Goal: Information Seeking & Learning: Learn about a topic

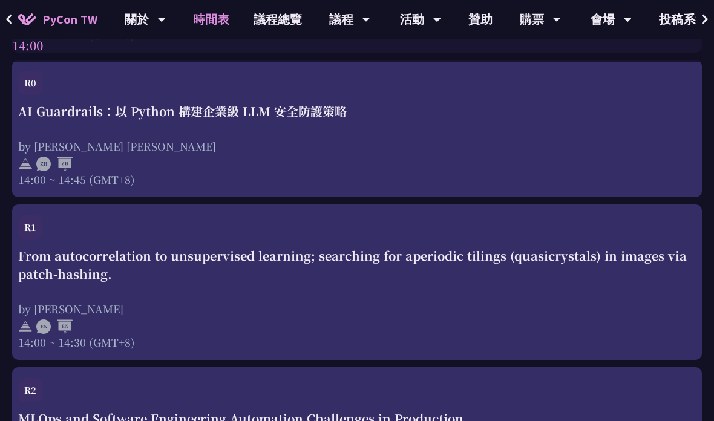
scroll to position [3200, 0]
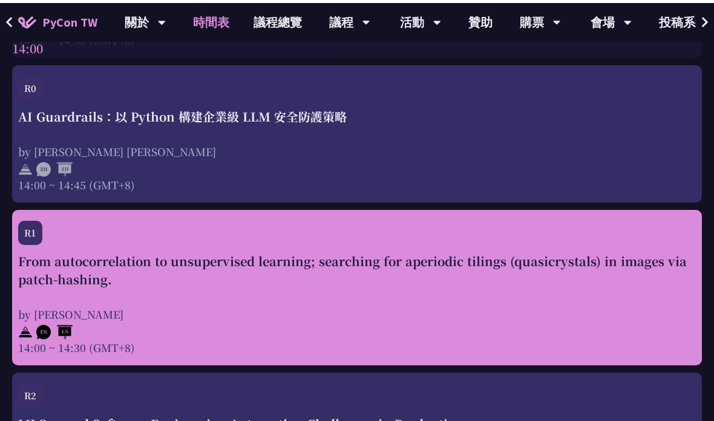
click at [519, 296] on div "From autocorrelation to unsupervised learning; searching for aperiodic tilings …" at bounding box center [357, 300] width 678 height 103
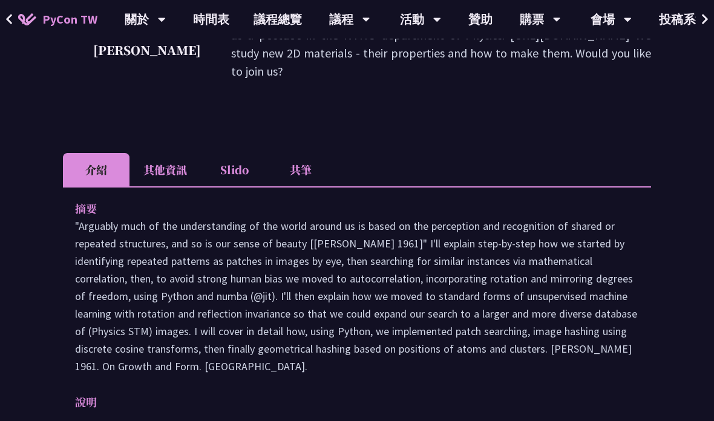
scroll to position [303, 0]
click at [168, 164] on li "其他資訊" at bounding box center [164, 170] width 71 height 33
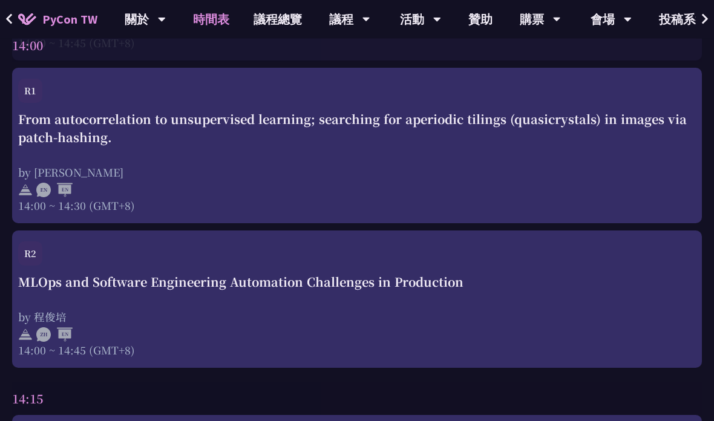
scroll to position [3339, 0]
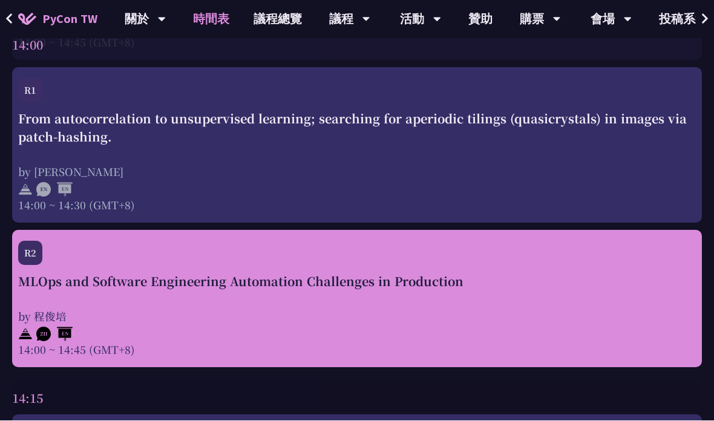
click at [315, 291] on div "MLOps and Software Engineering Automation Challenges in Production" at bounding box center [357, 282] width 678 height 18
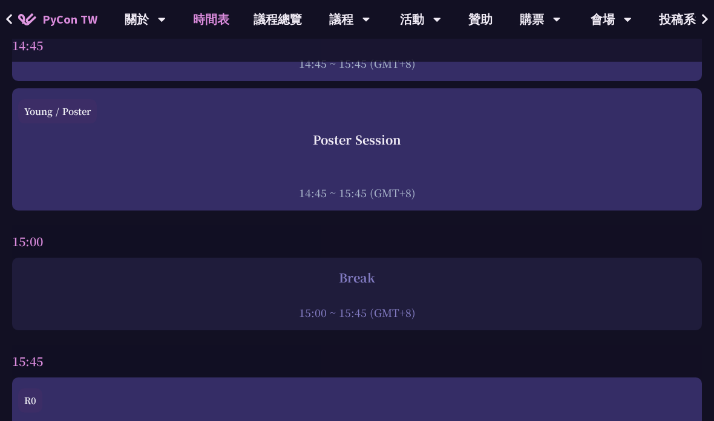
scroll to position [3979, 0]
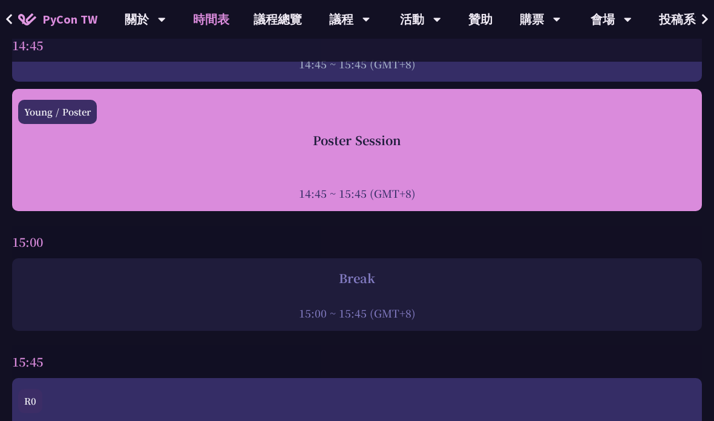
click at [362, 165] on div "Poster Session 14:45 ~ 15:45 (GMT+8)" at bounding box center [357, 166] width 678 height 70
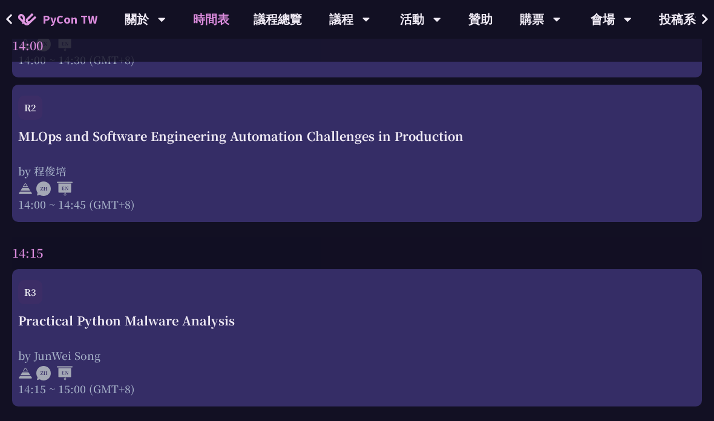
scroll to position [3501, 0]
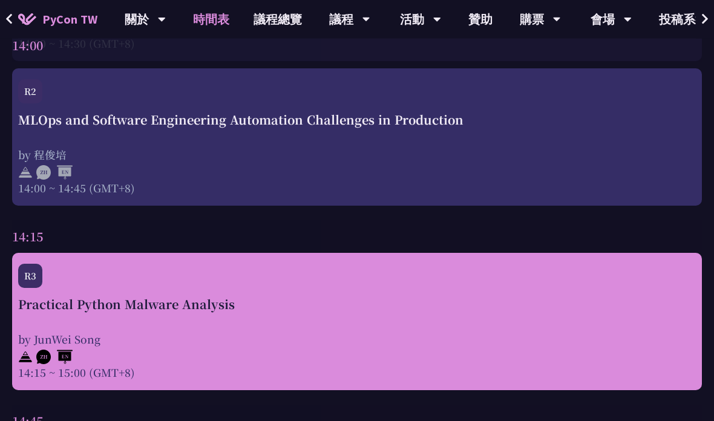
click at [249, 335] on div "Practical Python Malware Analysis by JunWei Song 14:15 ~ 15:00 (GMT+8)" at bounding box center [357, 338] width 678 height 85
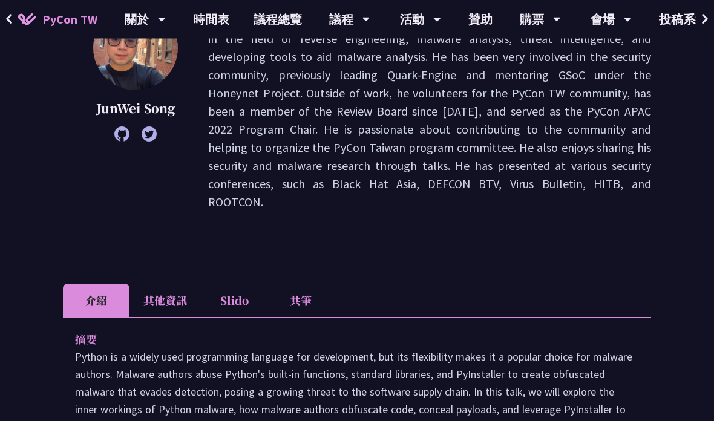
scroll to position [197, 0]
click at [187, 284] on li "其他資訊" at bounding box center [164, 300] width 71 height 33
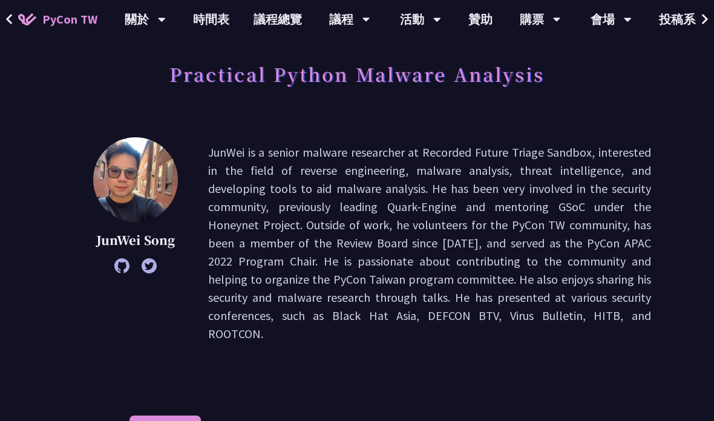
scroll to position [0, 0]
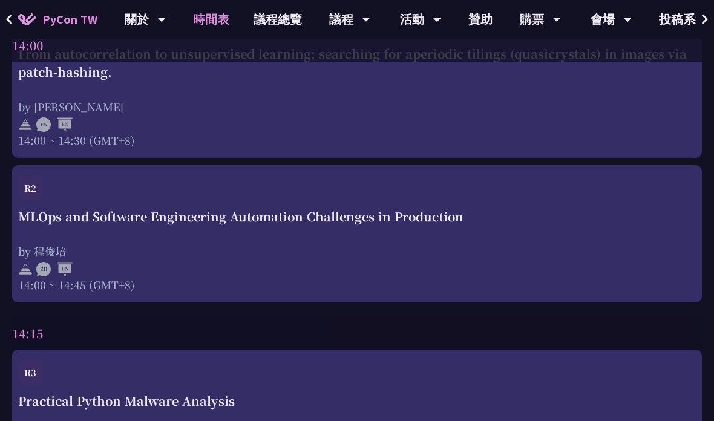
scroll to position [3405, 0]
